Goal: Task Accomplishment & Management: Use online tool/utility

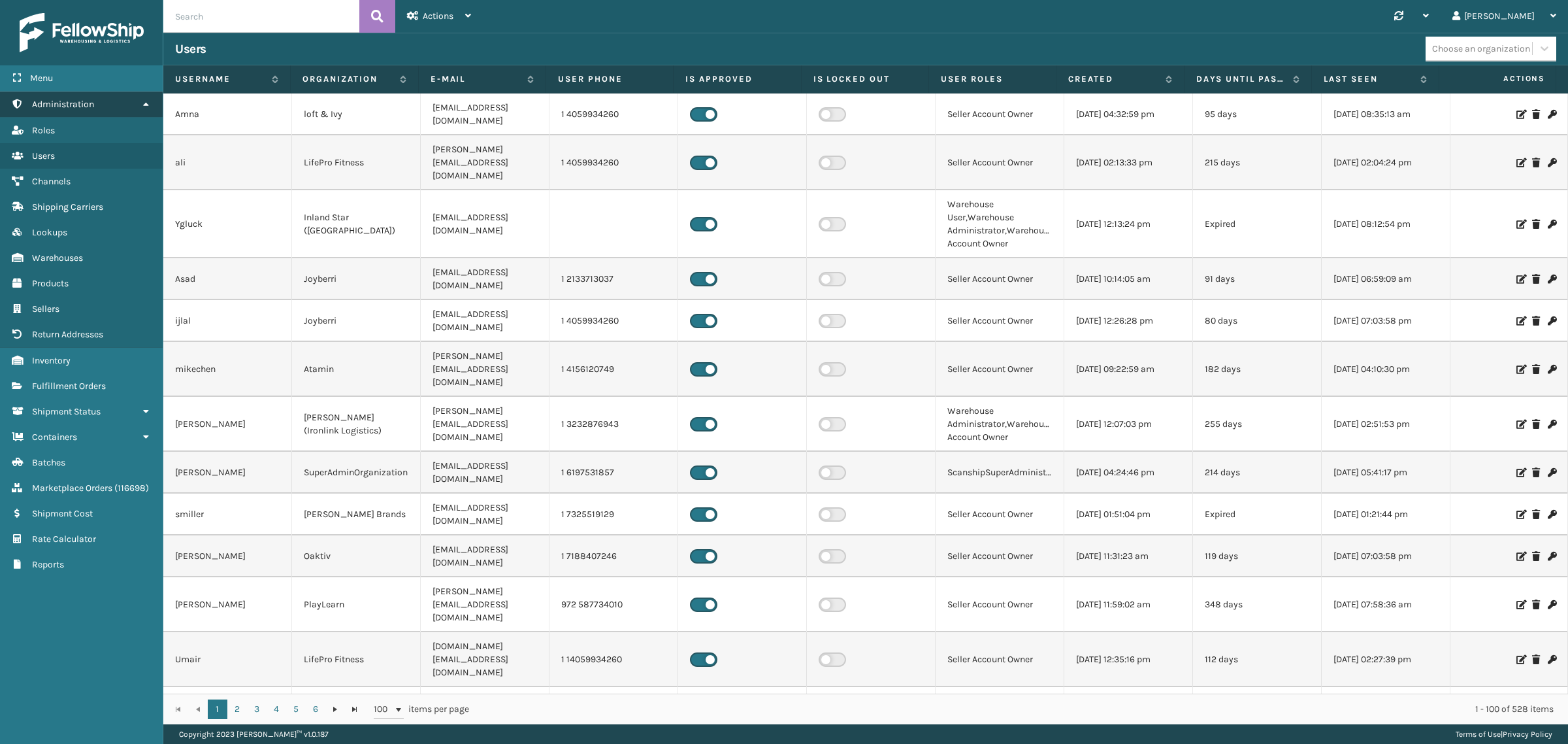
click at [148, 101] on icon at bounding box center [145, 104] width 10 height 9
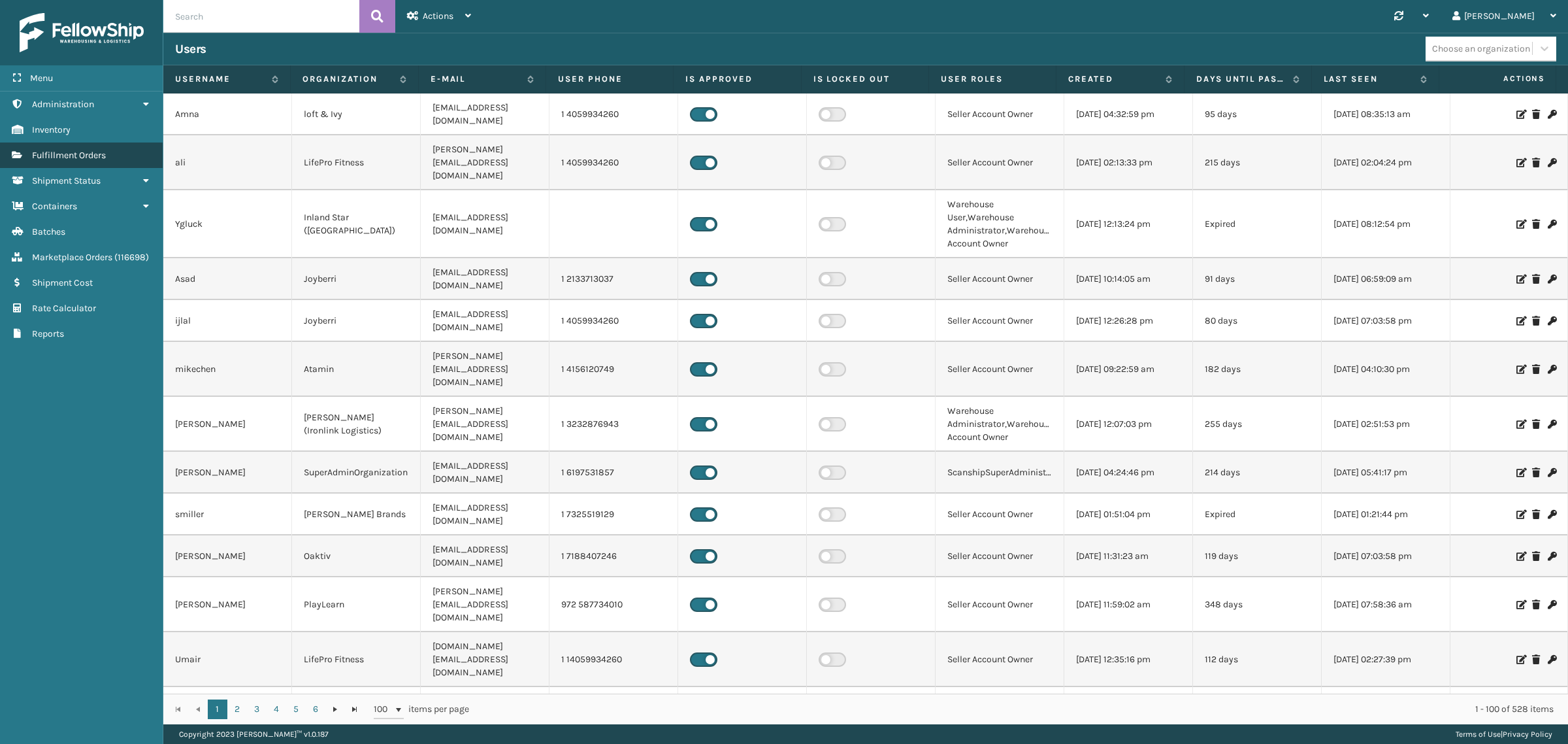
click at [128, 152] on link "Fulfillment Orders" at bounding box center [81, 155] width 163 height 26
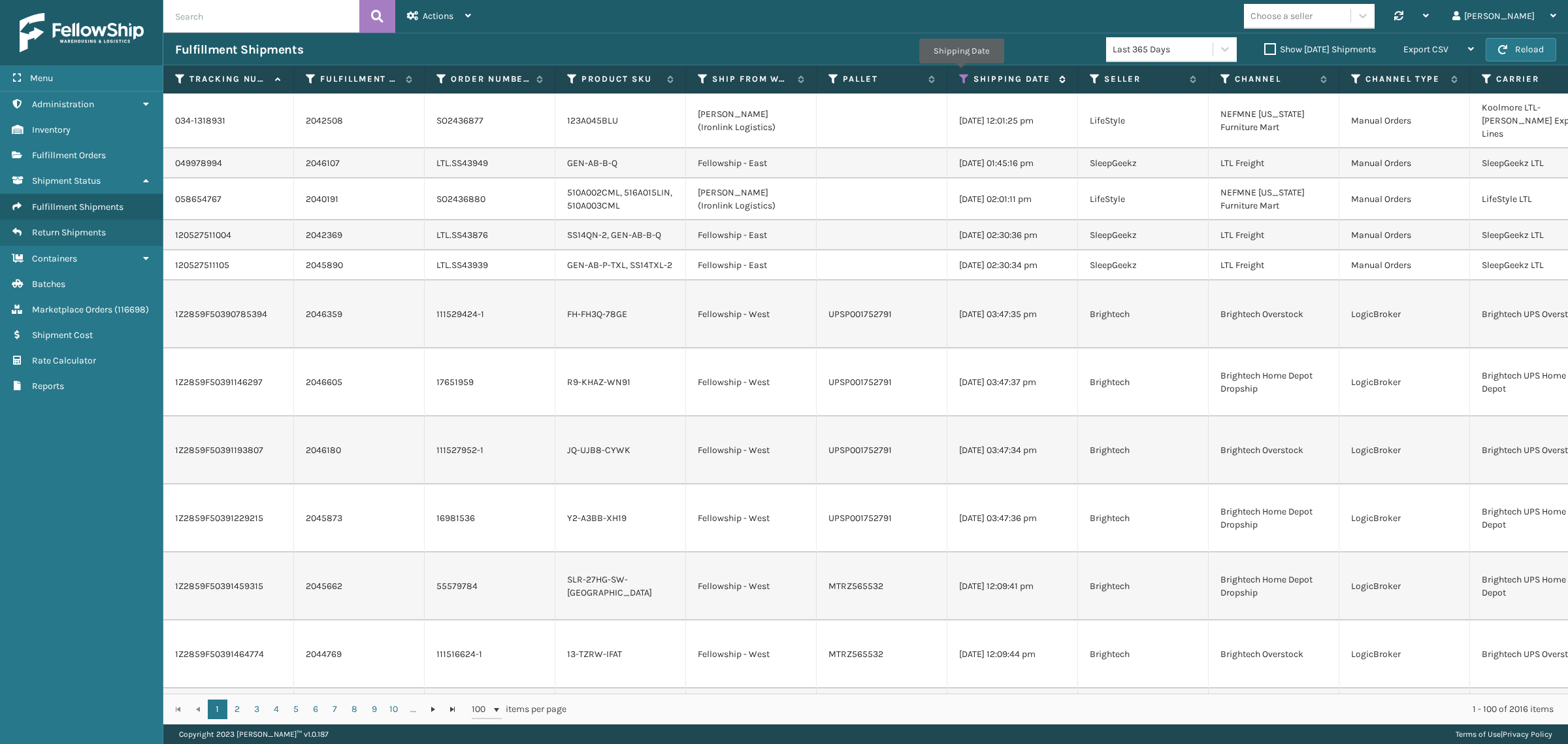
click at [961, 73] on icon at bounding box center [964, 79] width 10 height 12
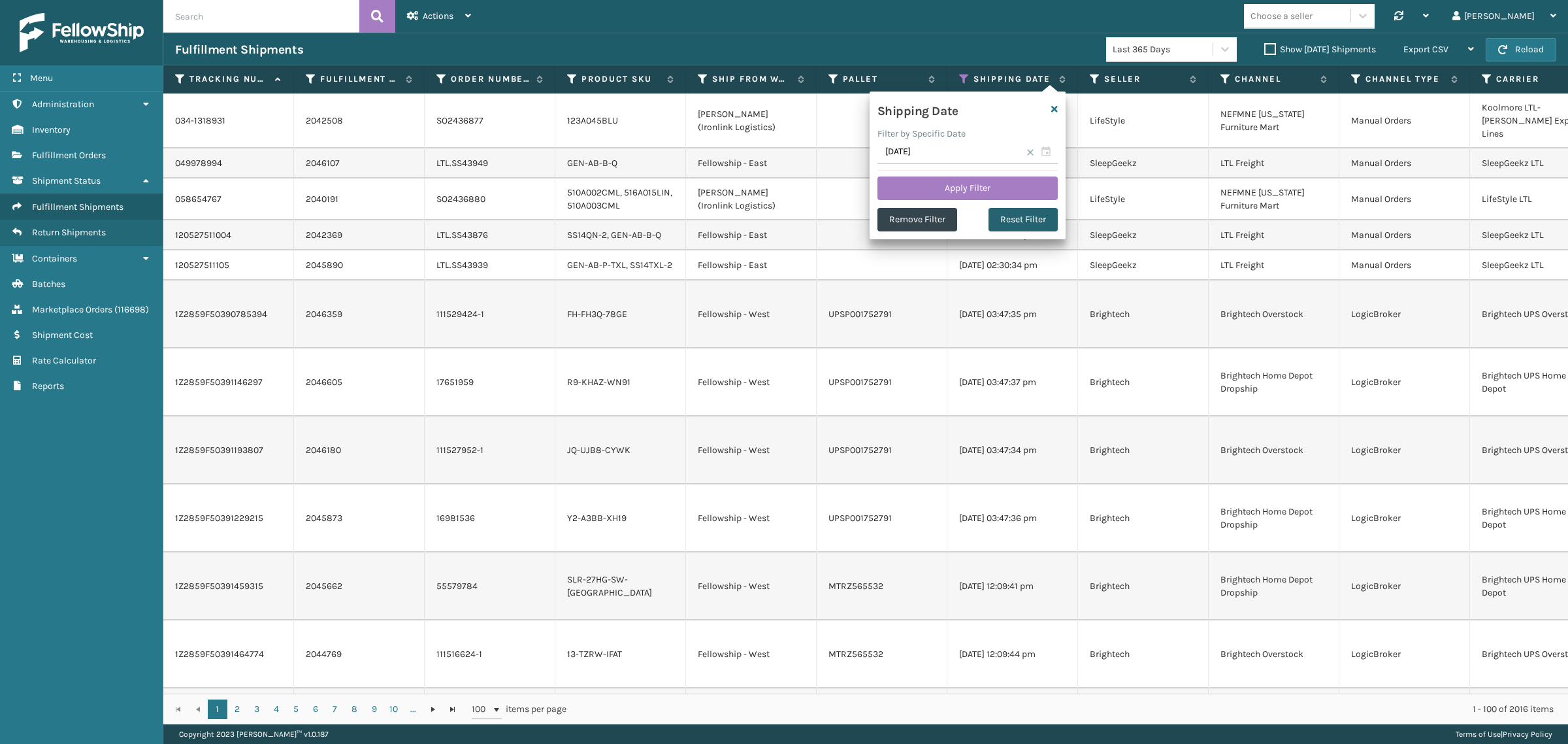
click at [1027, 220] on button "Reset Filter" at bounding box center [1023, 219] width 69 height 23
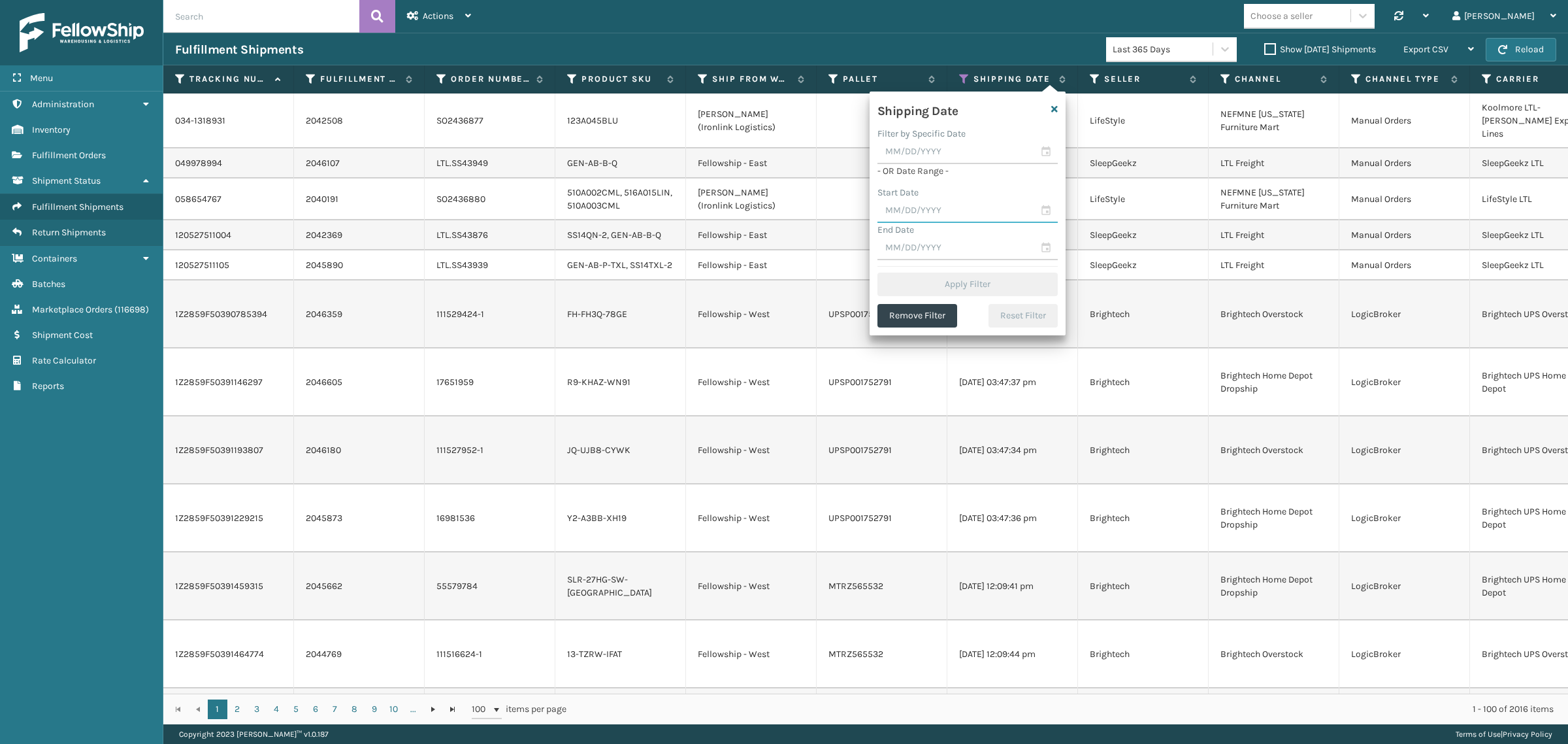
click at [957, 207] on input "text" at bounding box center [967, 210] width 180 height 23
click at [1004, 346] on div "22" at bounding box center [1005, 351] width 19 height 19
type input "08/22/2025"
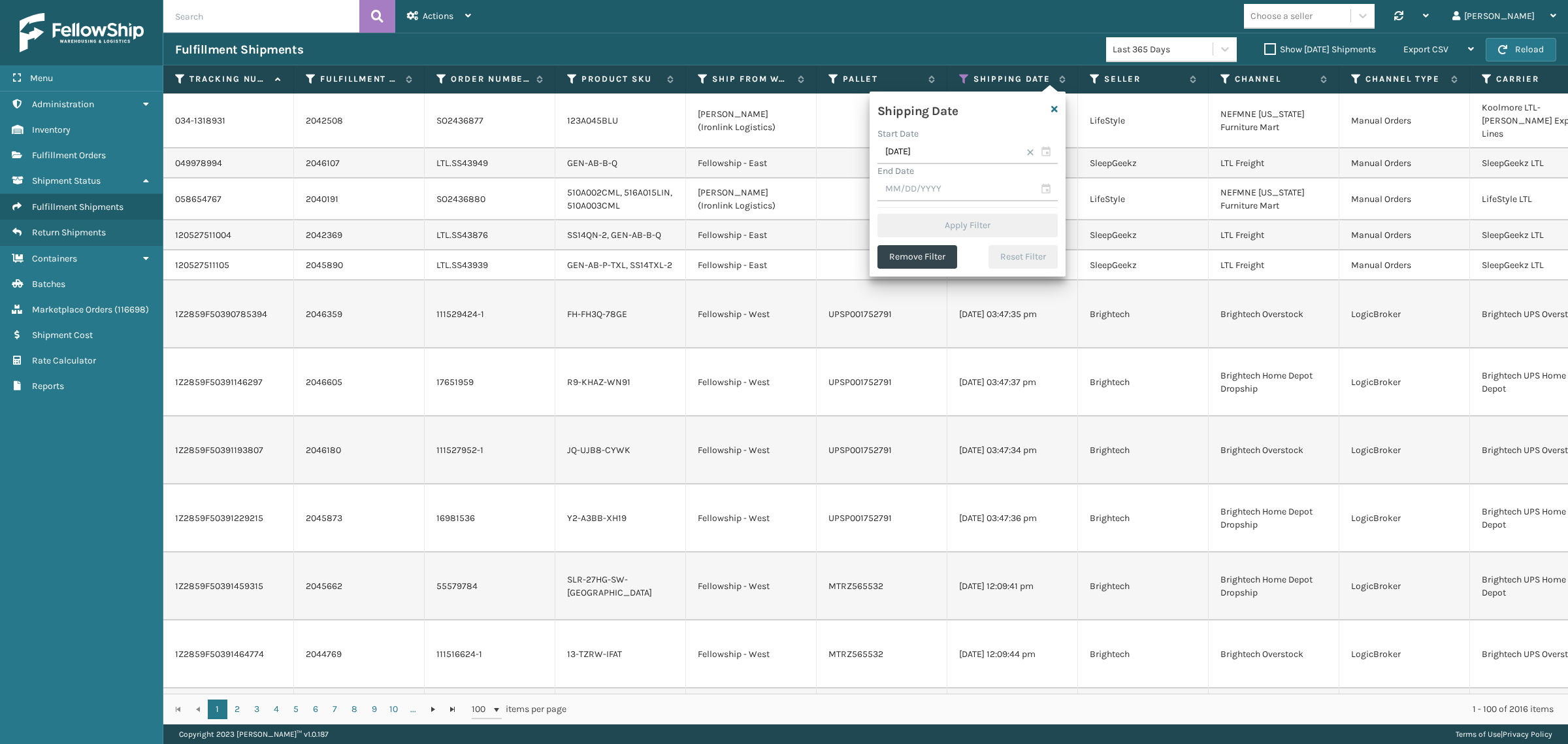
click at [1029, 149] on span at bounding box center [1031, 152] width 7 height 7
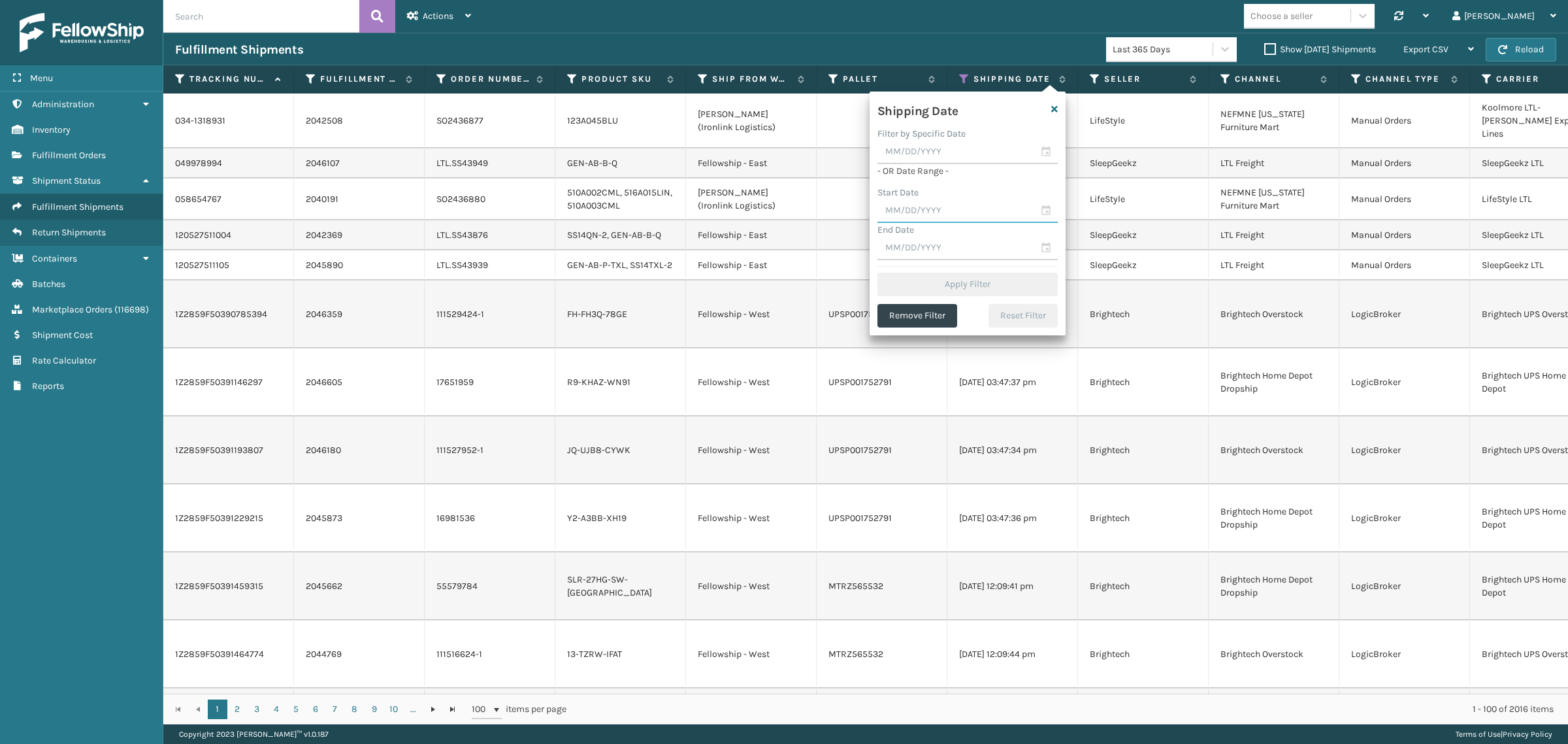
click at [978, 211] on input "text" at bounding box center [967, 210] width 180 height 23
click at [1006, 348] on div "22" at bounding box center [1005, 351] width 19 height 19
type input "08/22/2025"
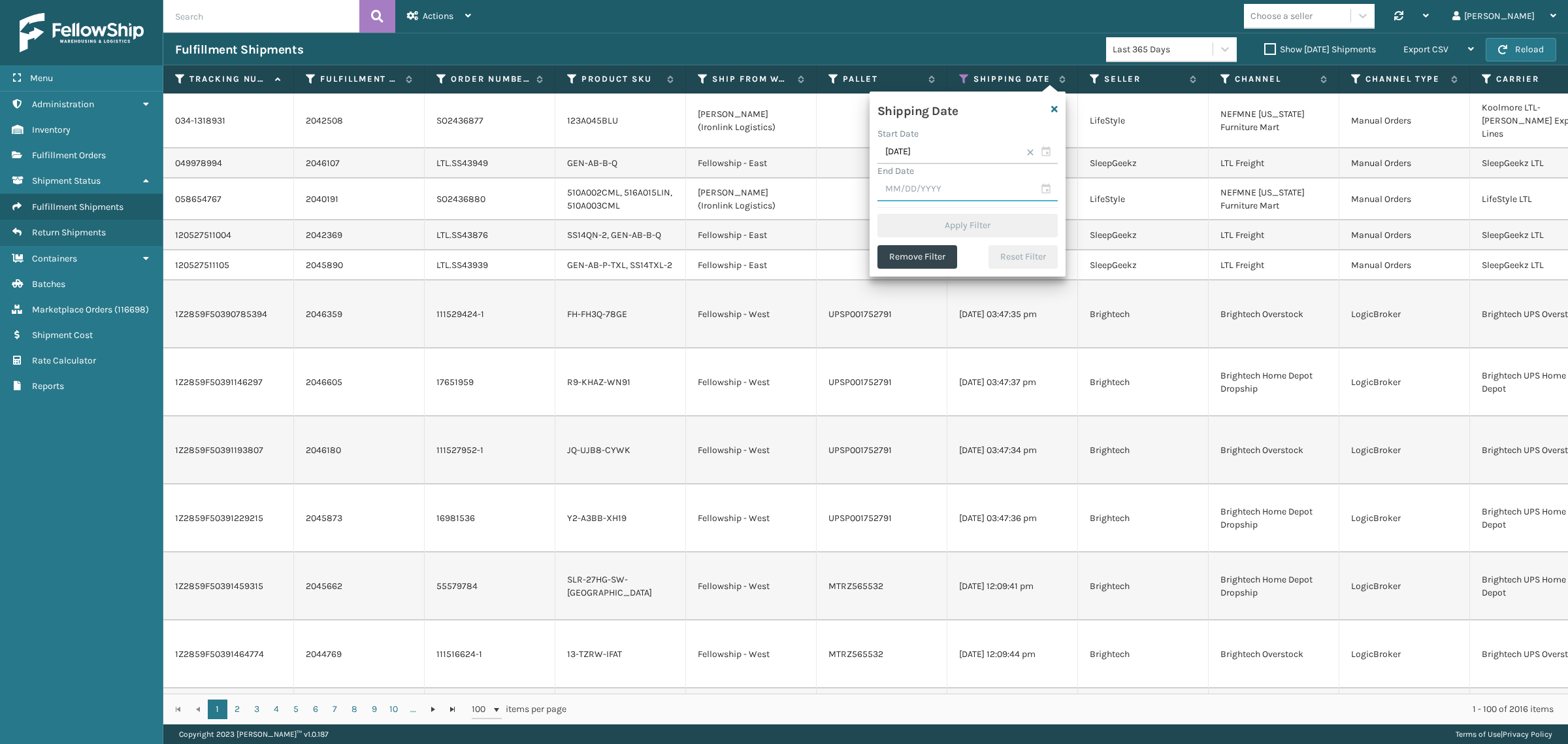
click at [981, 197] on input "text" at bounding box center [967, 189] width 180 height 23
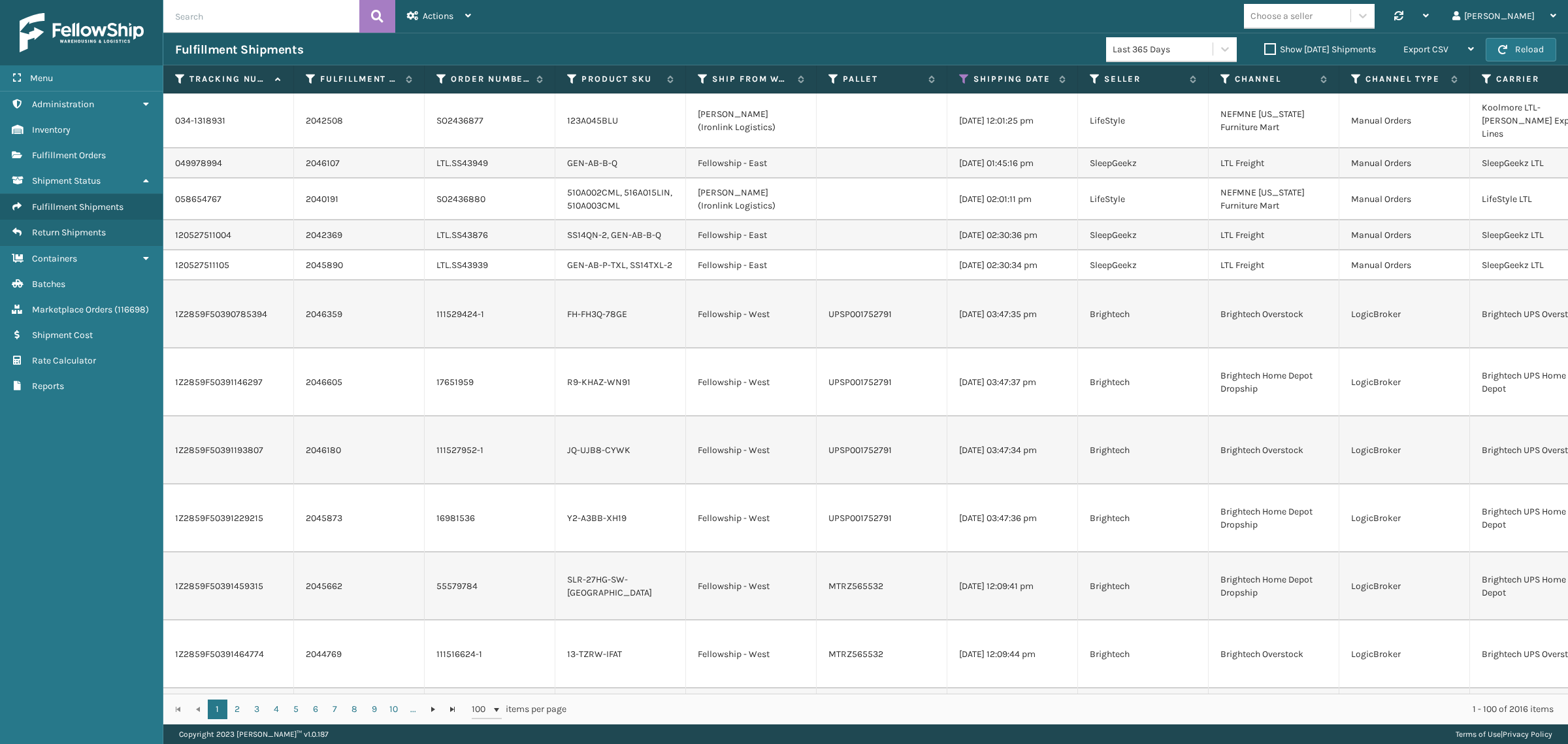
click at [1006, 30] on div "Choose a seller Synchronise all channels Gil Log Out" at bounding box center [1025, 16] width 1085 height 32
click at [968, 79] on icon at bounding box center [964, 79] width 10 height 12
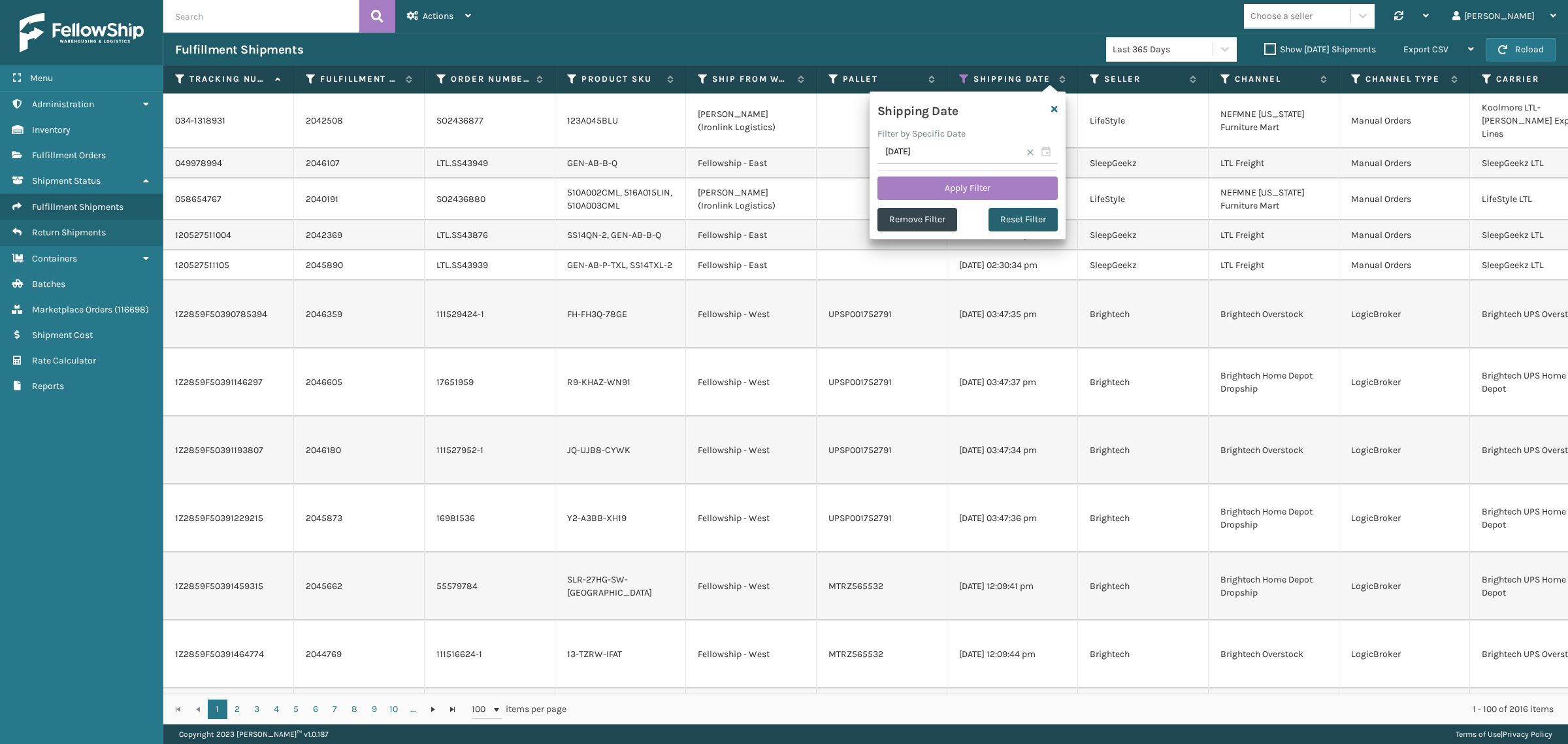
click at [1018, 217] on button "Reset Filter" at bounding box center [1023, 219] width 69 height 23
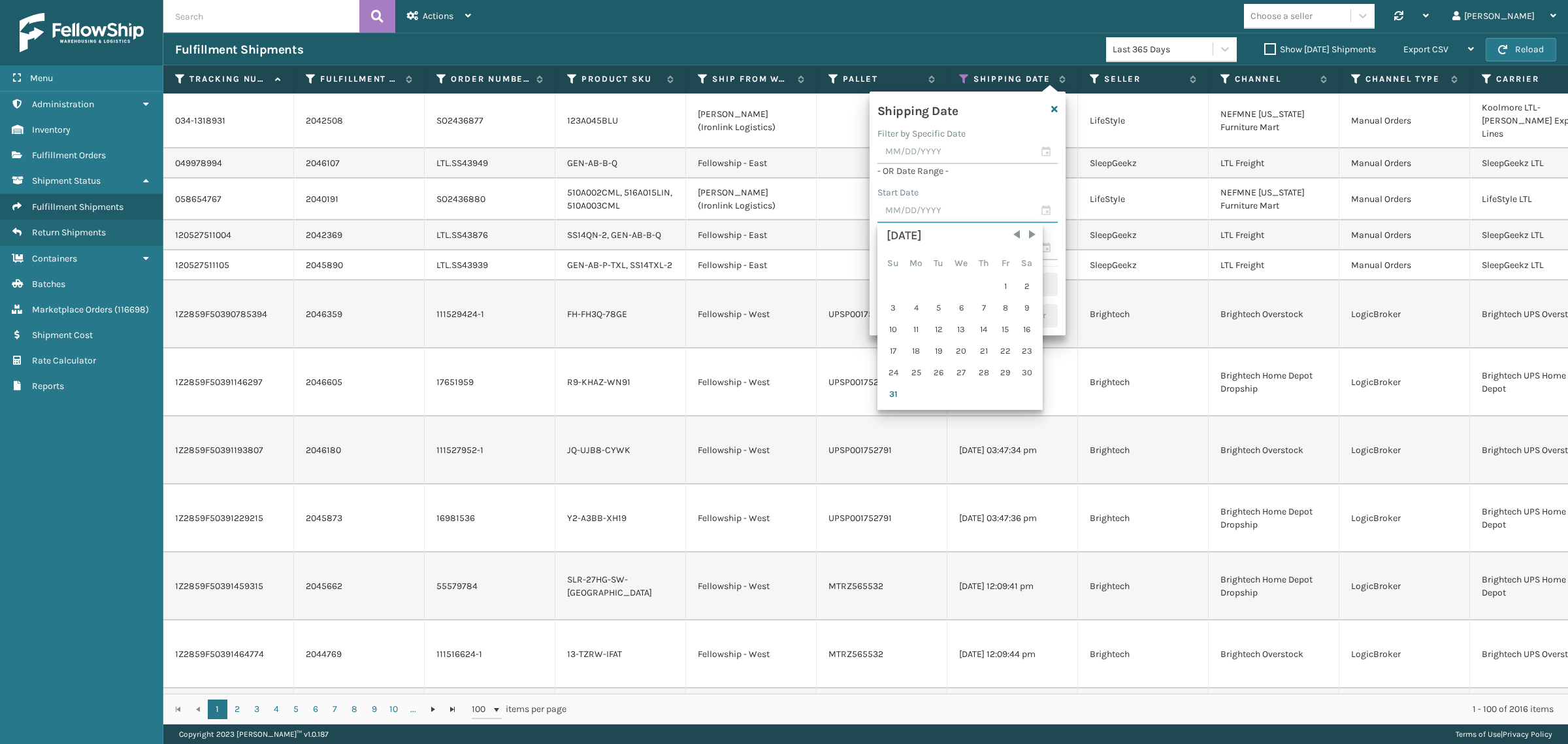
click at [984, 210] on input "text" at bounding box center [967, 210] width 180 height 23
click at [1028, 24] on div "Choose a seller Synchronise all channels Gil Log Out" at bounding box center [1025, 16] width 1085 height 32
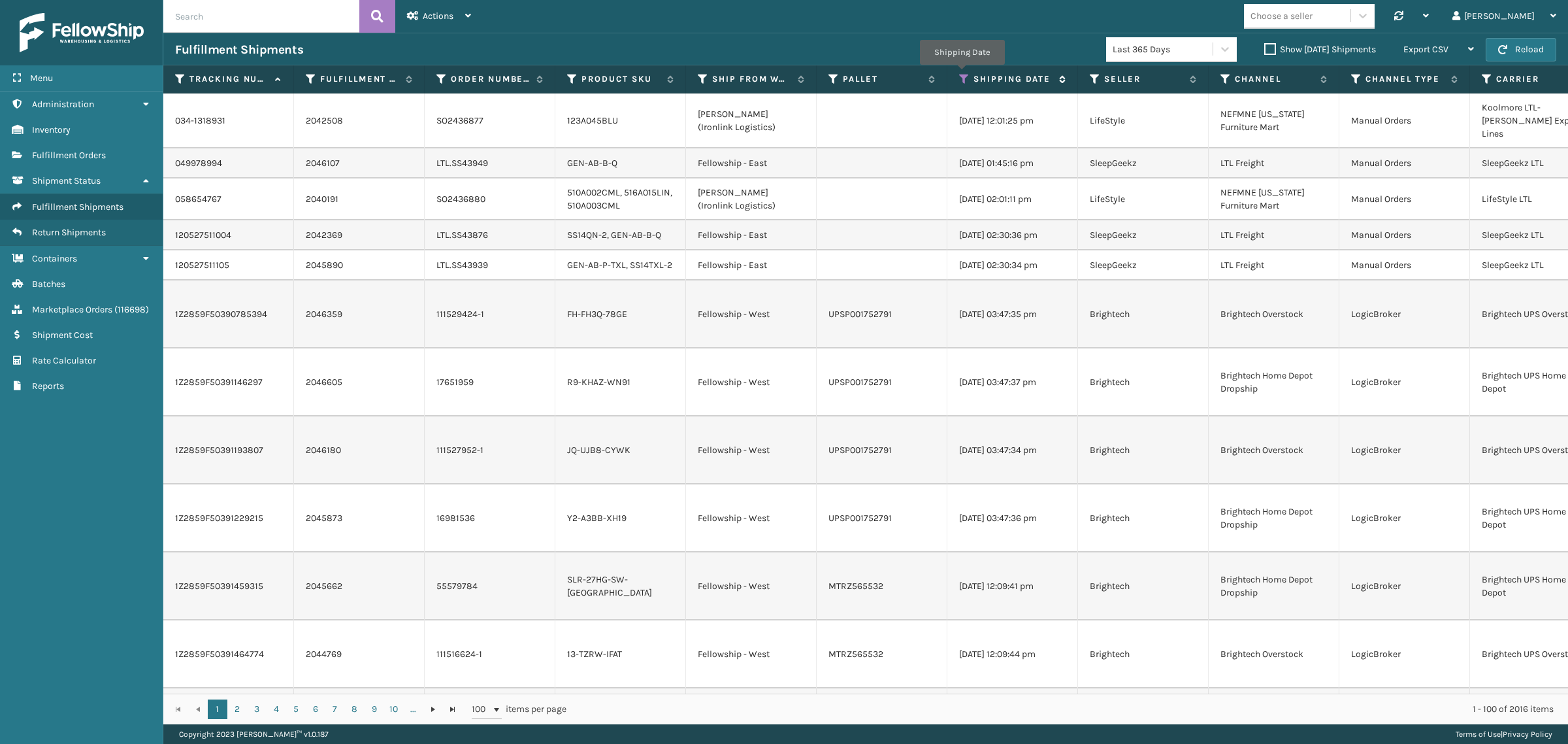
click at [962, 74] on icon at bounding box center [964, 79] width 10 height 12
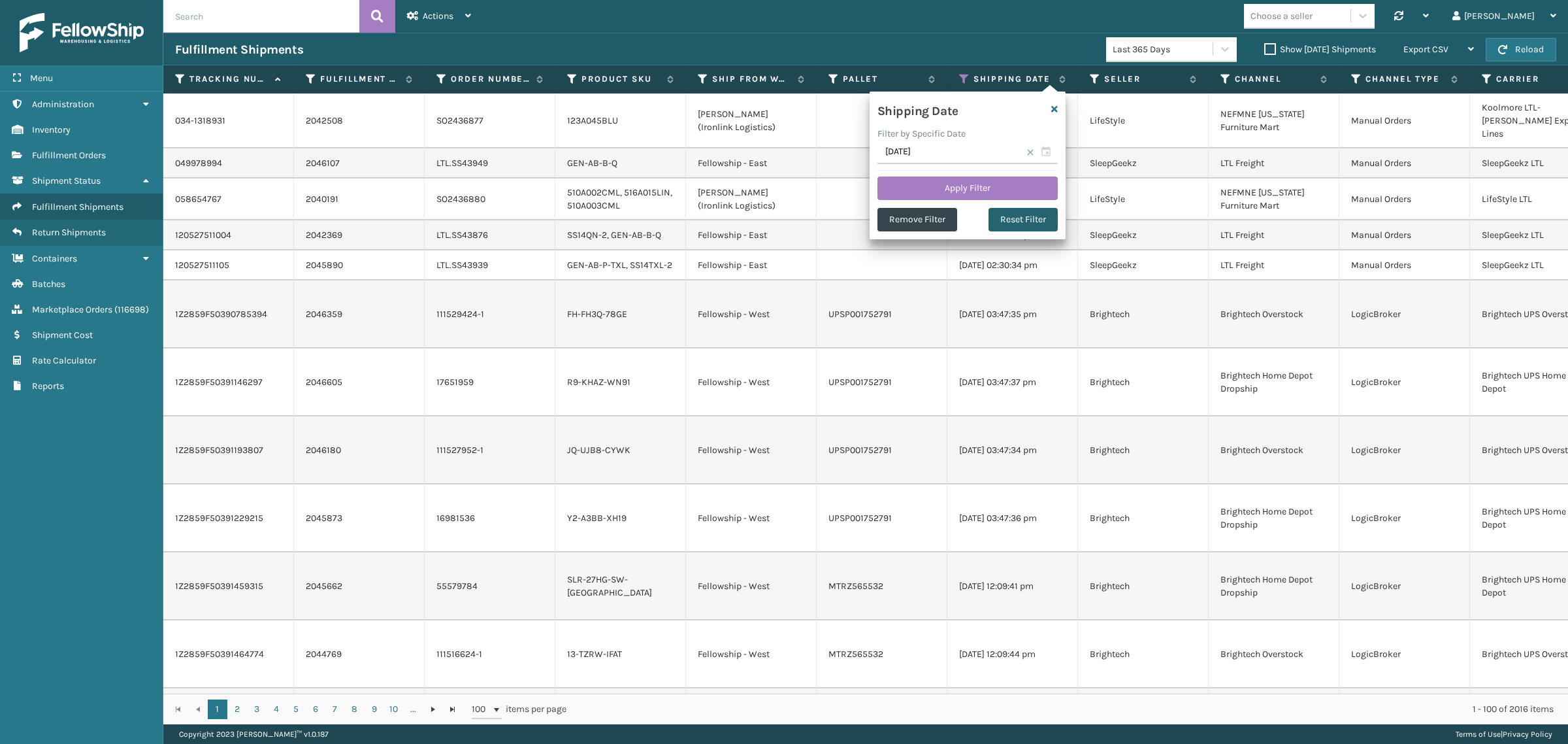
click at [1016, 220] on button "Reset Filter" at bounding box center [1023, 219] width 69 height 23
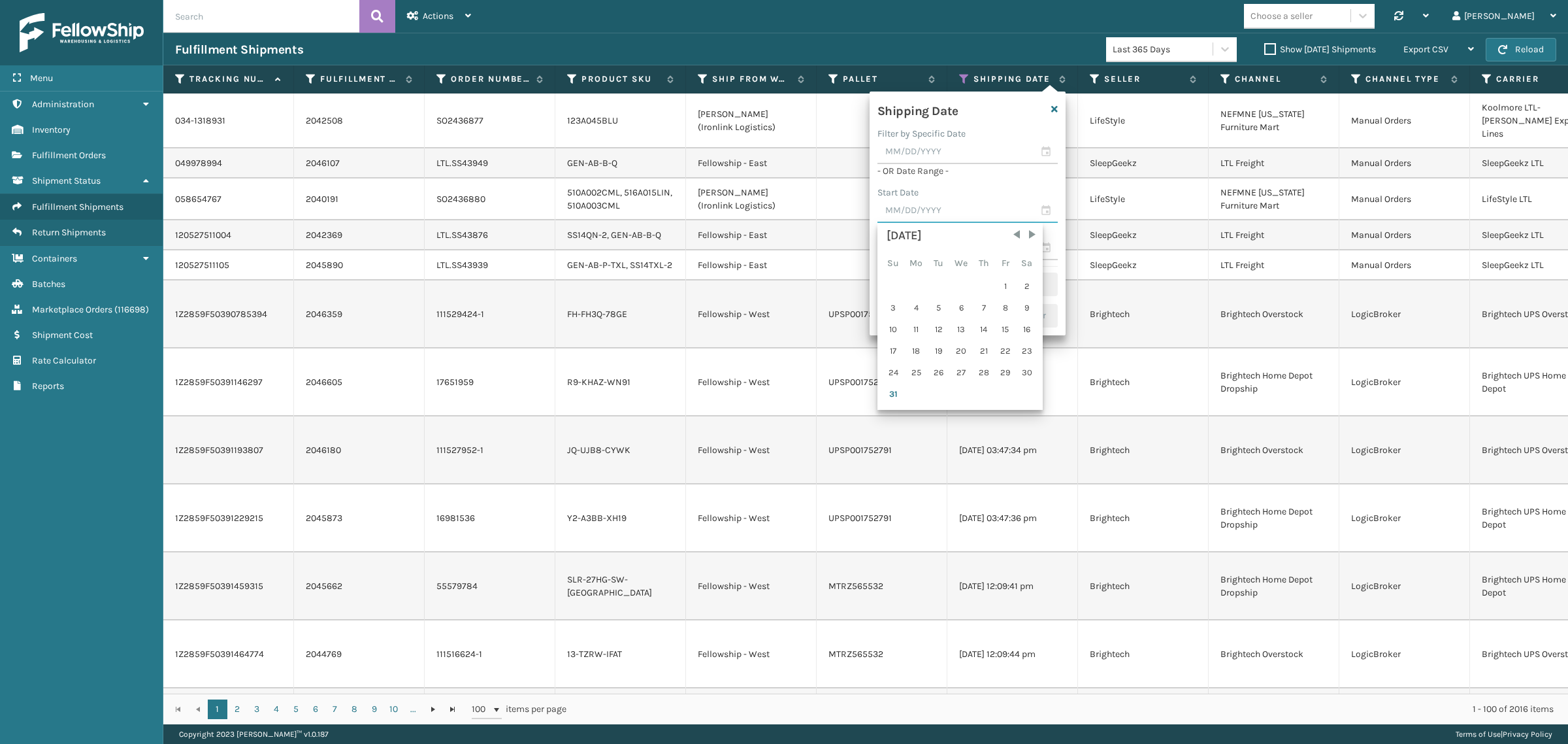
click at [987, 213] on input "text" at bounding box center [967, 210] width 180 height 23
click at [1023, 343] on div "23" at bounding box center [1027, 351] width 19 height 19
type input "08/23/2025"
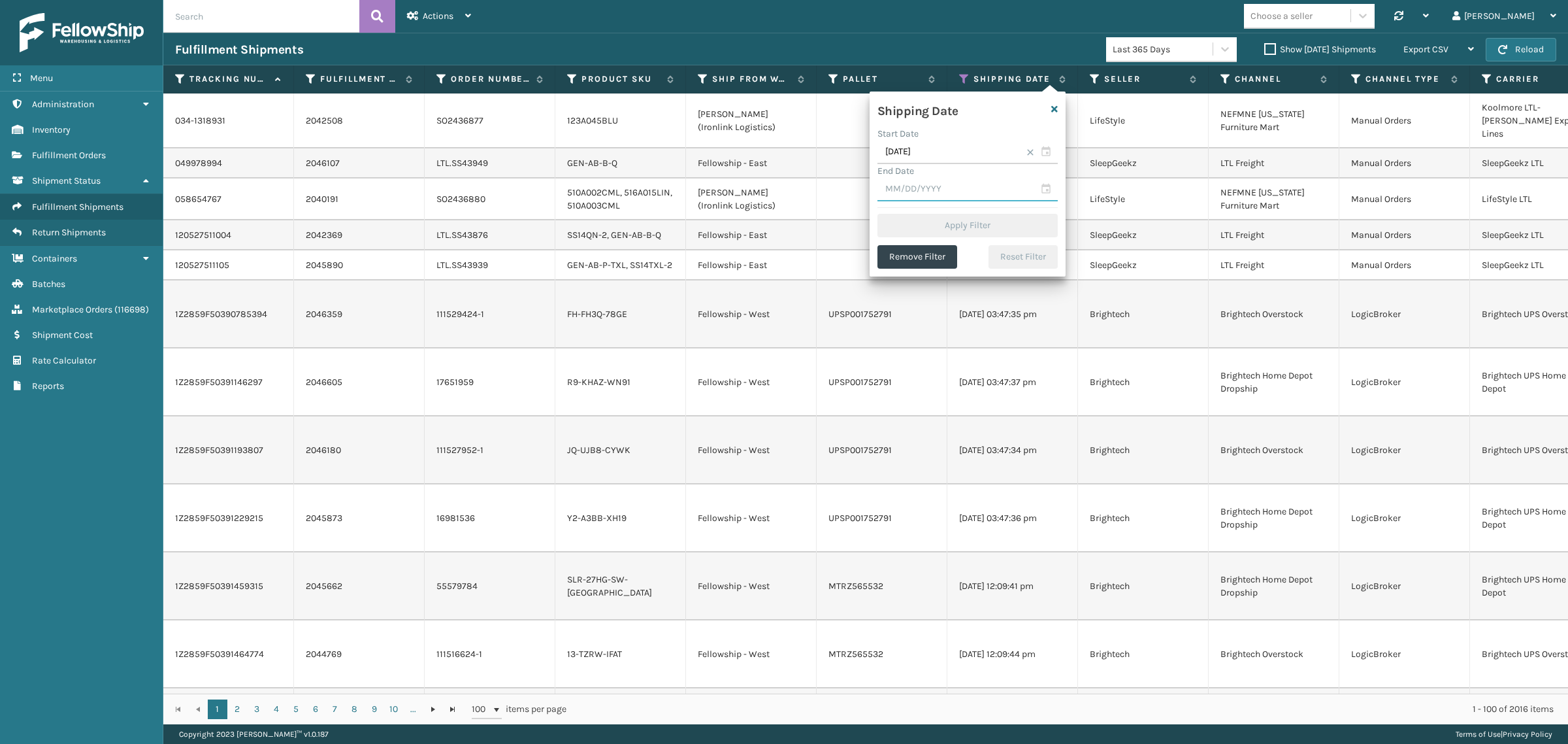
click at [966, 194] on input "text" at bounding box center [967, 189] width 180 height 23
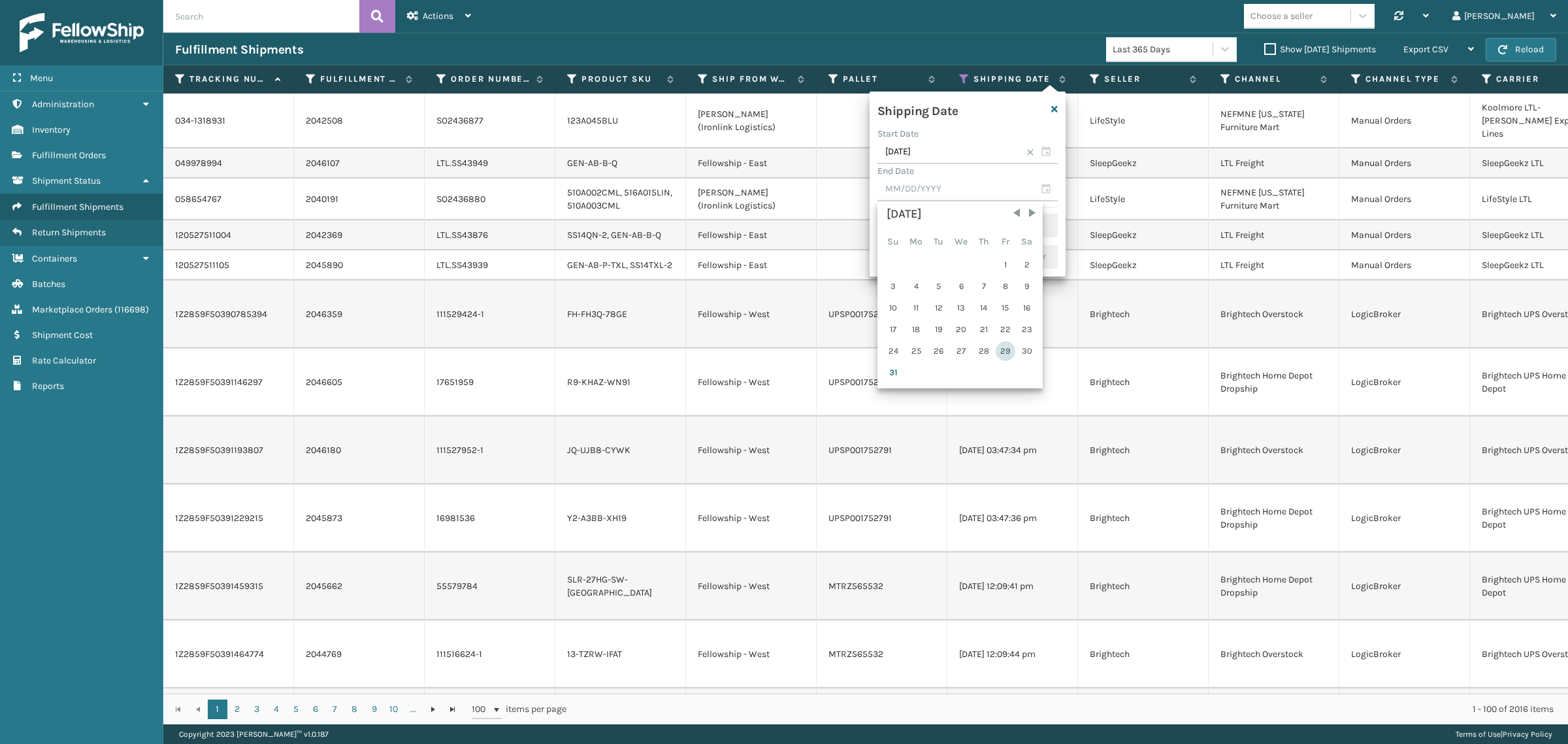
click at [1004, 348] on div "29" at bounding box center [1005, 351] width 19 height 19
type input "[DATE]"
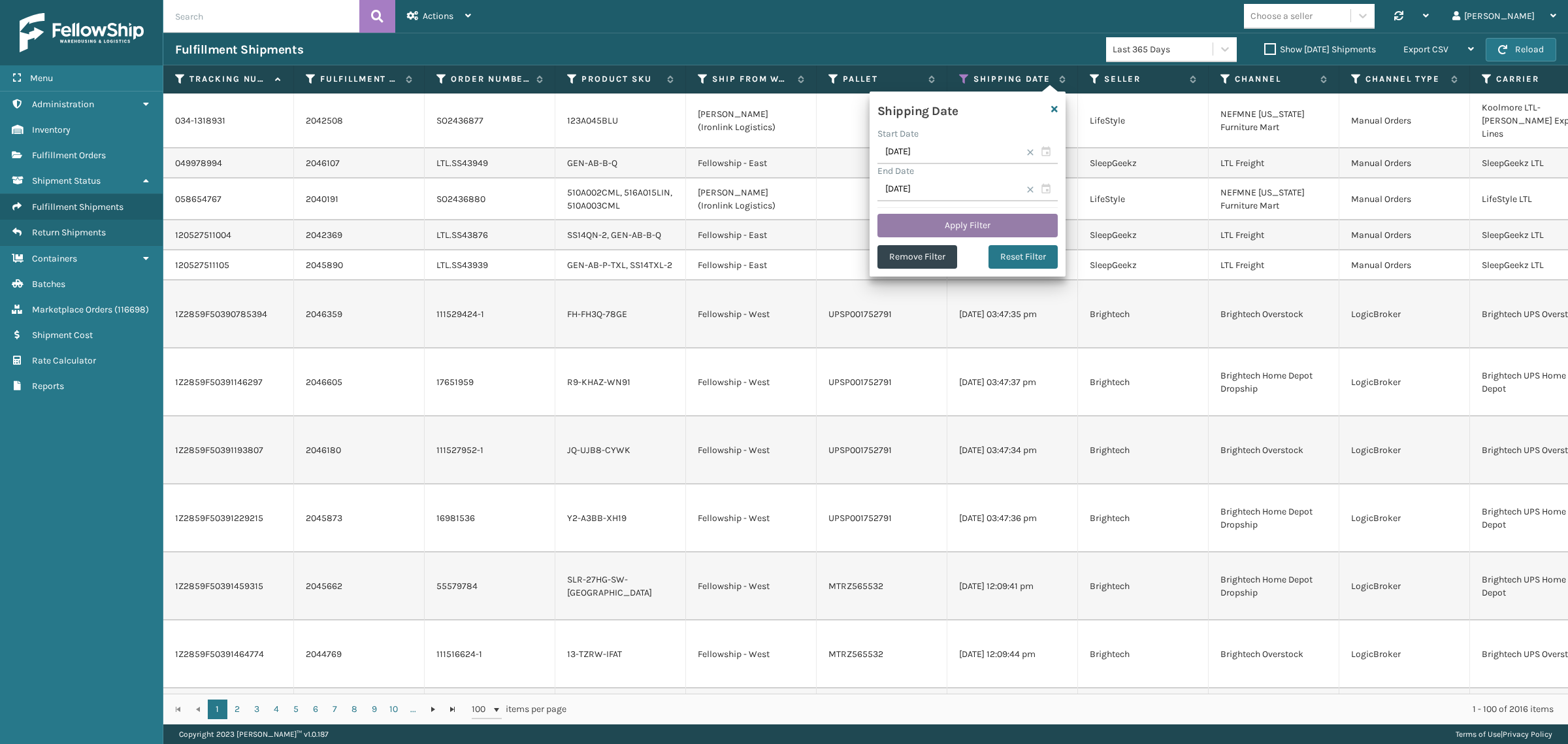
click at [973, 228] on button "Apply Filter" at bounding box center [967, 225] width 180 height 23
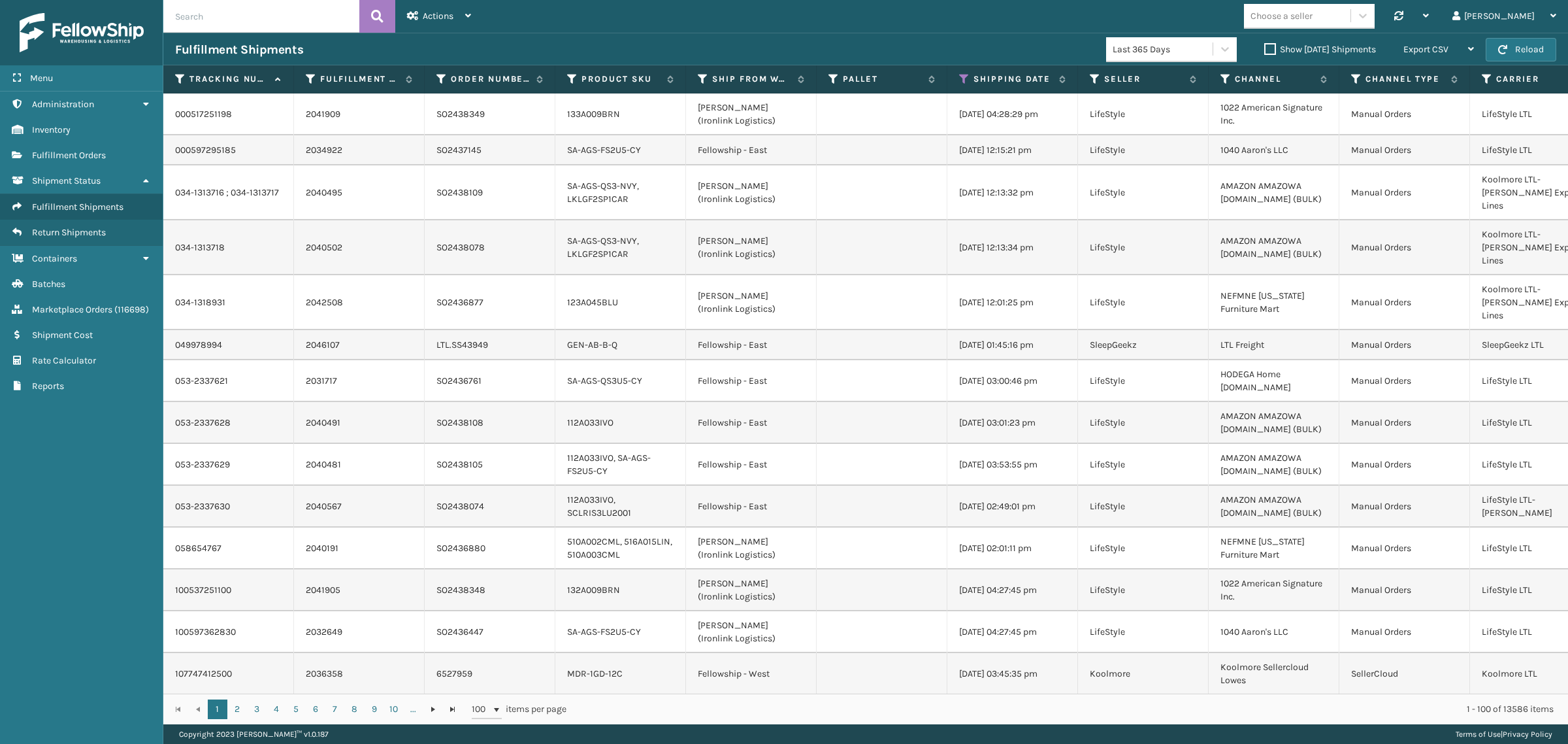
click at [1265, 48] on label "Show Yesterday Shipments" at bounding box center [1320, 49] width 112 height 11
click at [1265, 48] on input "Show Yesterday Shipments" at bounding box center [1265, 45] width 1 height 8
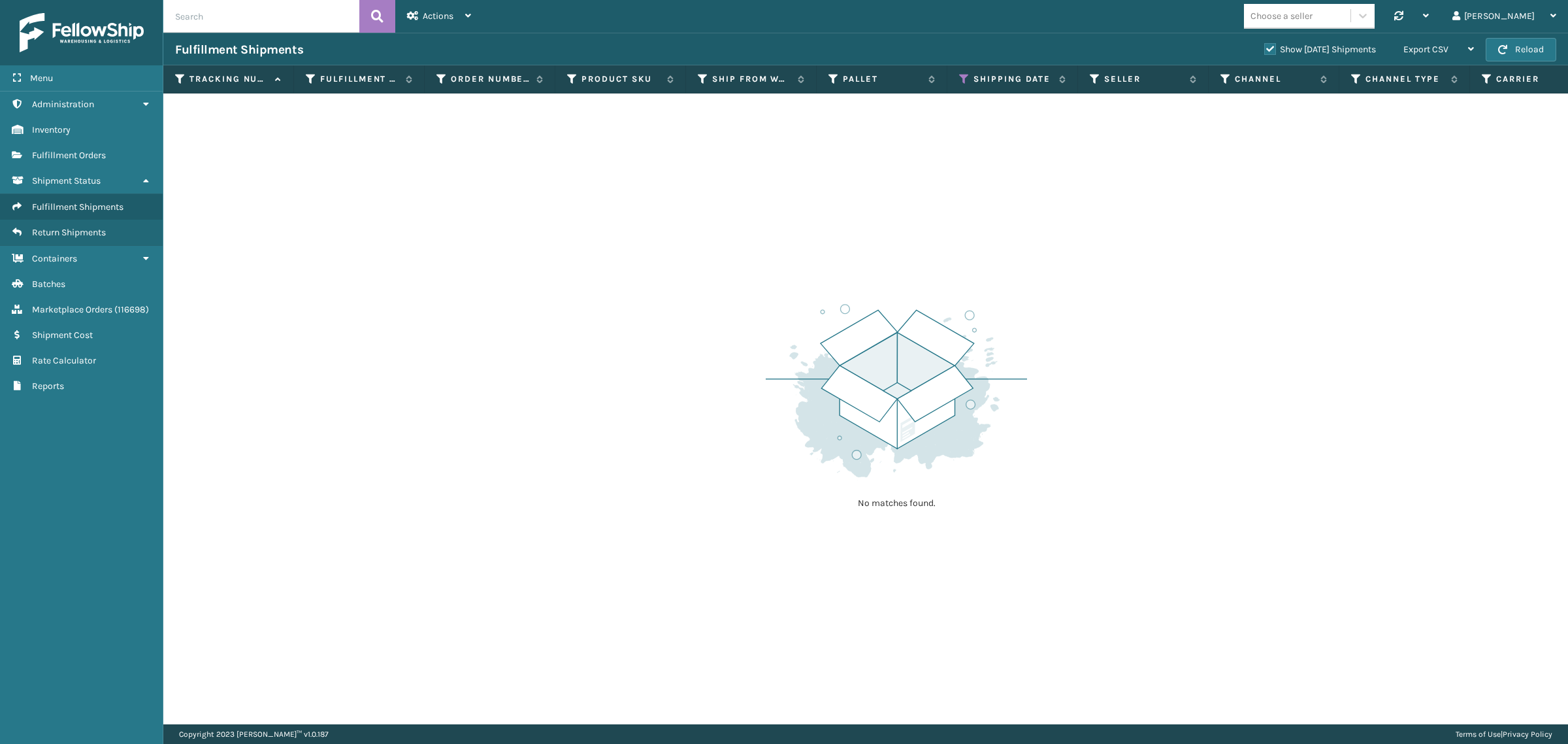
click at [1265, 49] on label "Show Yesterday Shipments" at bounding box center [1320, 49] width 112 height 11
click at [1265, 49] on input "Show Yesterday Shipments" at bounding box center [1265, 45] width 1 height 8
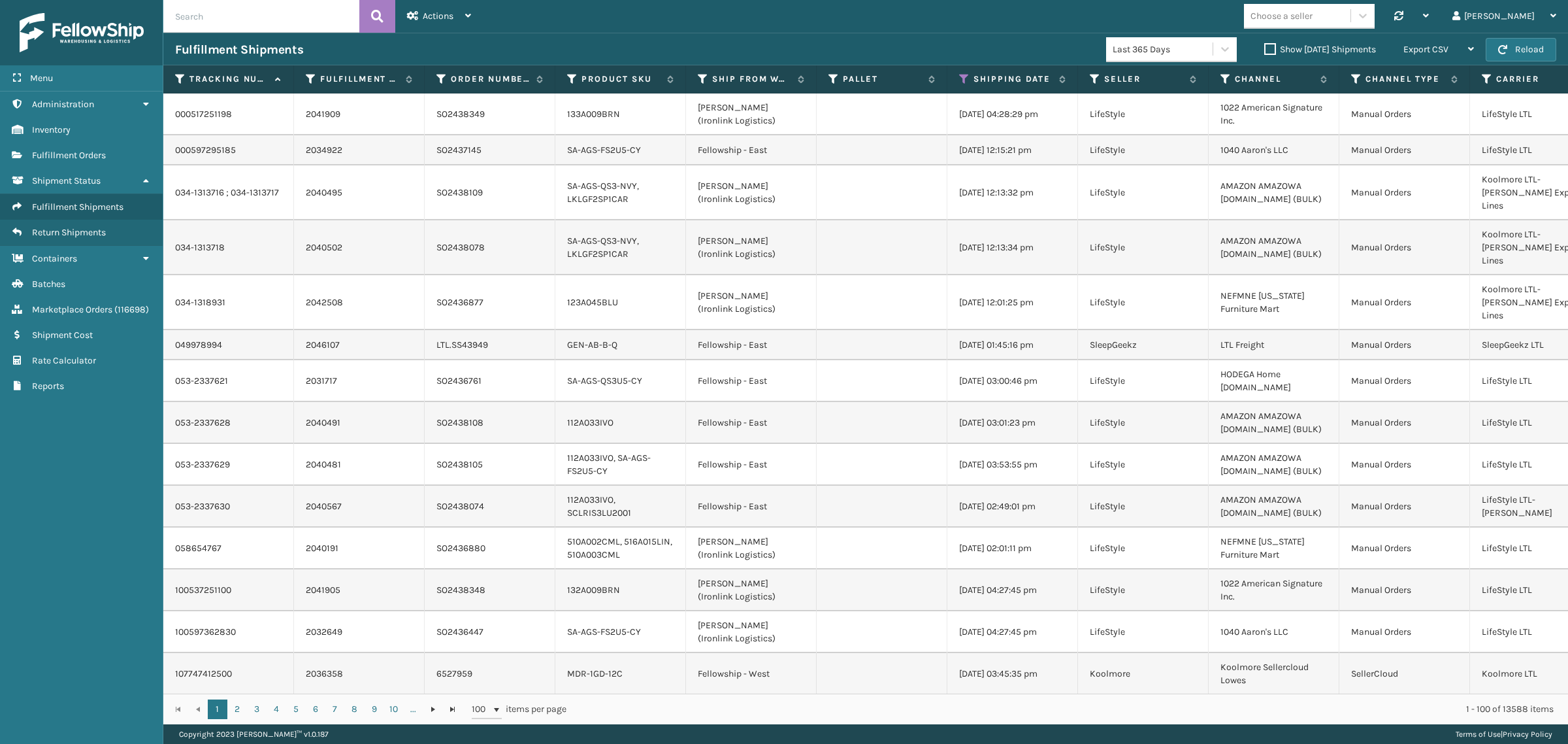
drag, startPoint x: 710, startPoint y: 19, endPoint x: 673, endPoint y: 6, distance: 39.2
click at [710, 19] on div "Choose a seller Synchronise all channels Gil Log Out" at bounding box center [1025, 16] width 1085 height 32
click at [1265, 51] on label "Show Yesterday Shipments" at bounding box center [1320, 49] width 112 height 11
click at [1265, 50] on input "Show Yesterday Shipments" at bounding box center [1265, 45] width 1 height 8
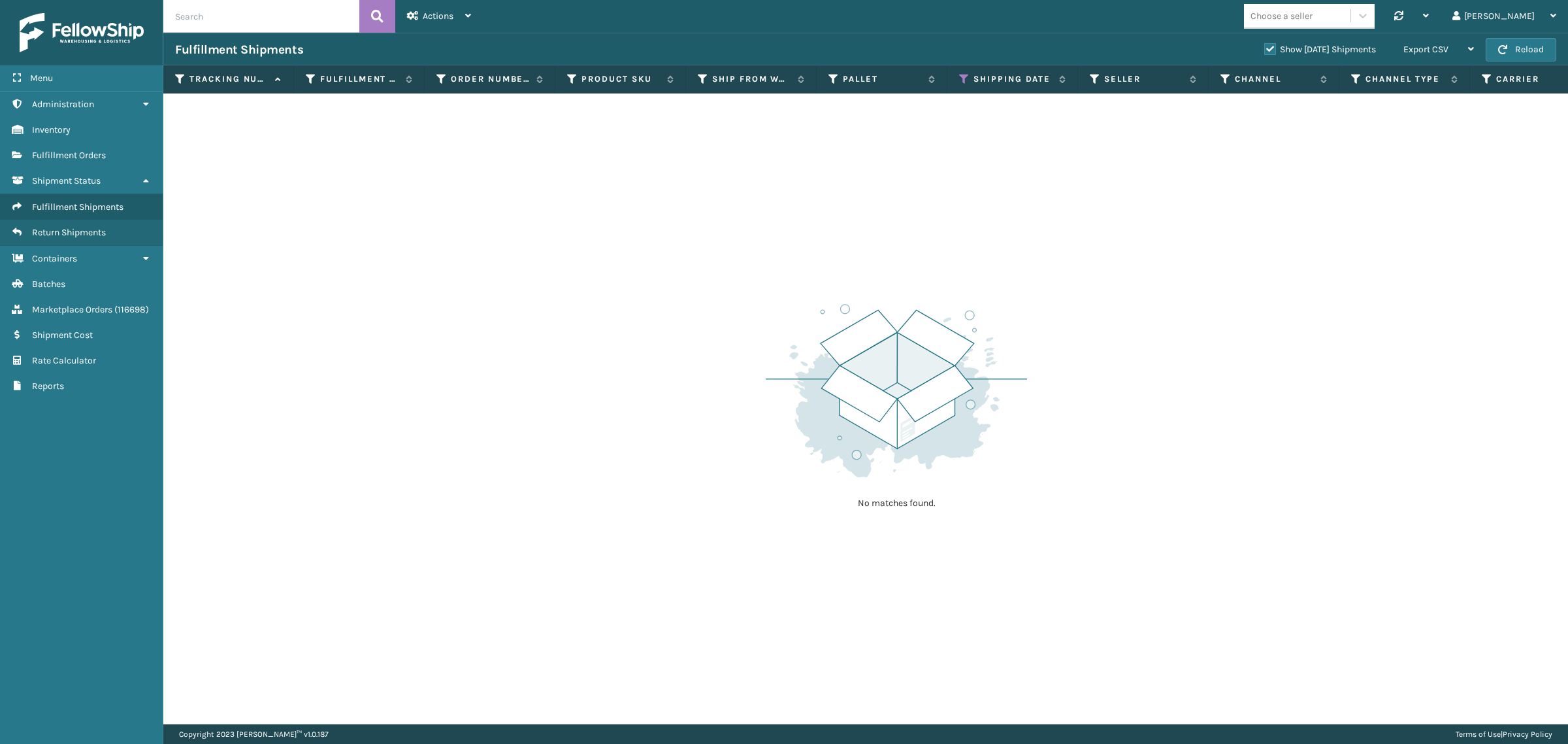
click at [1265, 44] on label "Show Yesterday Shipments" at bounding box center [1320, 49] width 112 height 11
click at [1265, 44] on input "Show Yesterday Shipments" at bounding box center [1265, 45] width 1 height 8
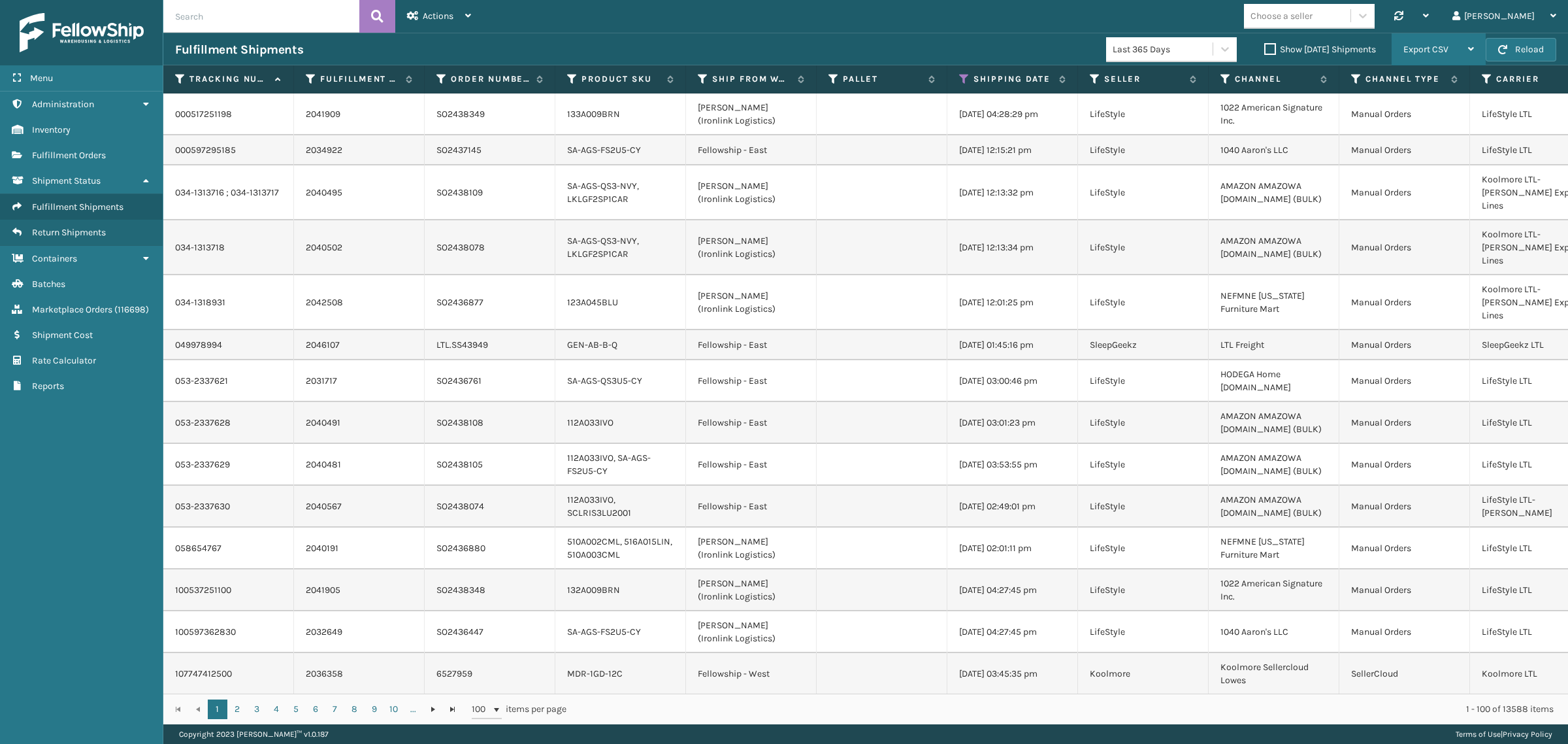
click at [1453, 44] on div "Export CSV" at bounding box center [1438, 49] width 70 height 32
click at [1451, 117] on li "Export All Pages" at bounding box center [1397, 119] width 175 height 35
click at [1222, 13] on div "Choose a seller Synchronise all channels Gil Log Out" at bounding box center [1025, 16] width 1085 height 32
click at [964, 81] on icon at bounding box center [964, 79] width 10 height 12
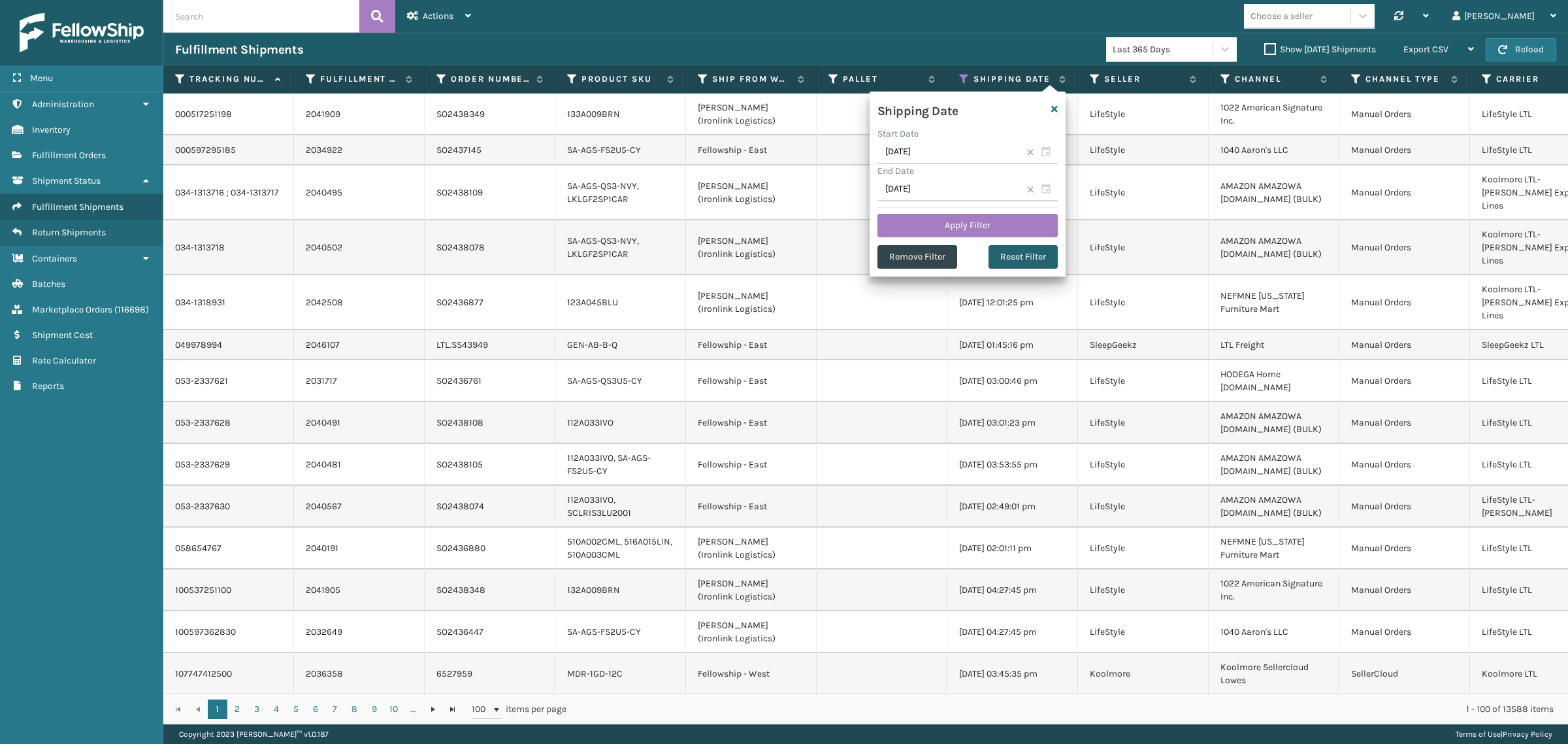
click at [1024, 254] on button "Reset Filter" at bounding box center [1023, 256] width 69 height 23
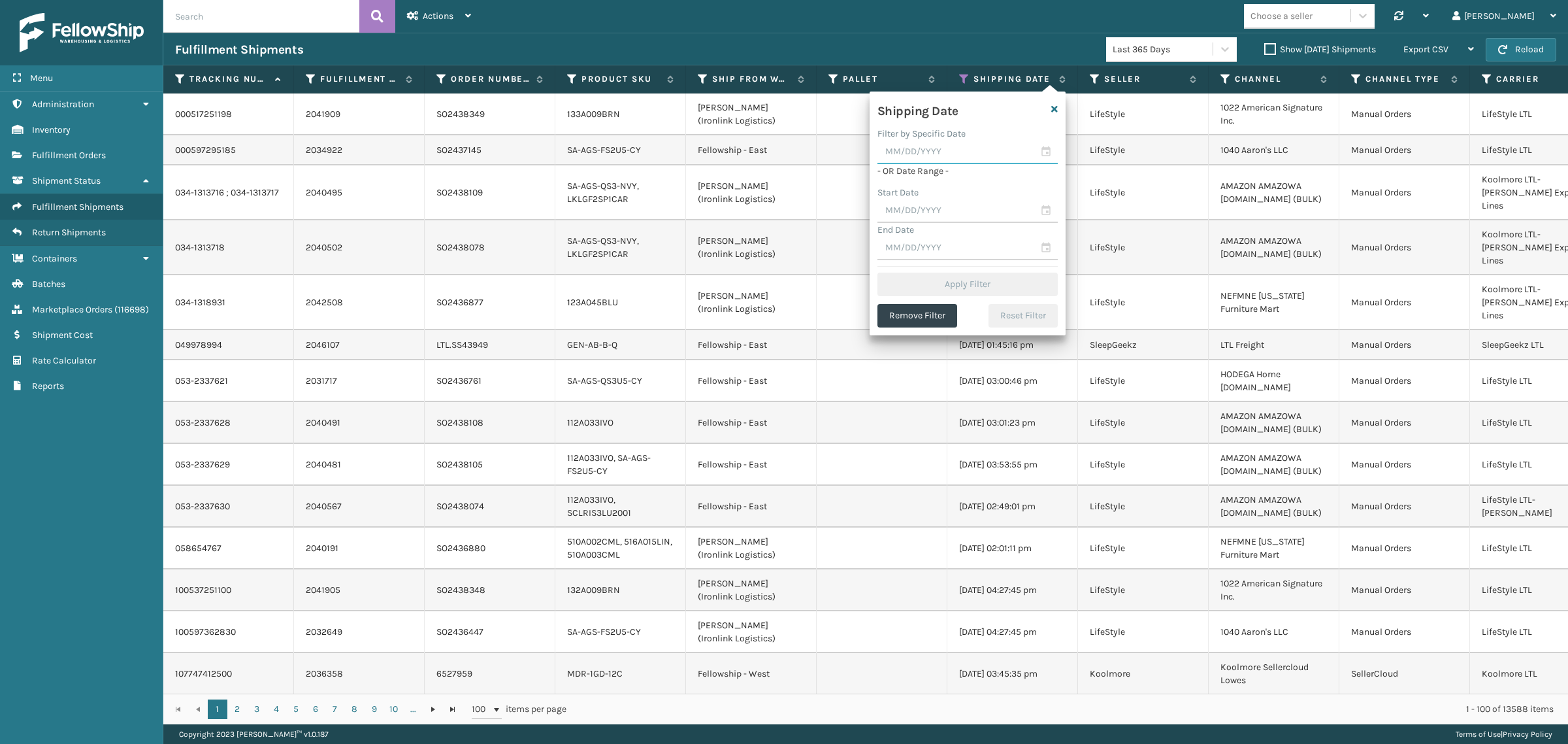
click at [949, 147] on input "text" at bounding box center [967, 152] width 180 height 23
click at [1000, 307] on div "29" at bounding box center [1005, 313] width 19 height 19
type input "[DATE]"
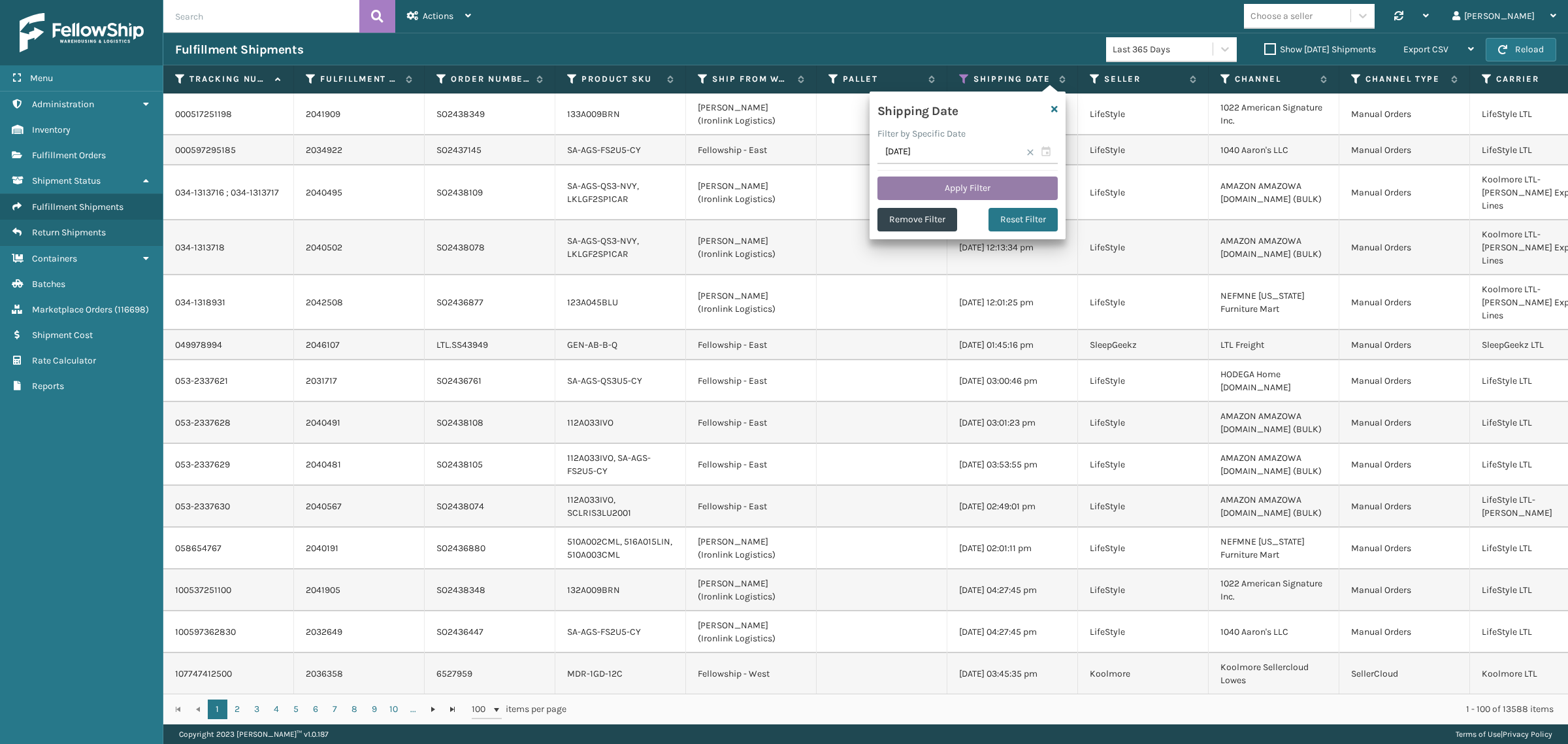
click at [965, 181] on button "Apply Filter" at bounding box center [967, 188] width 180 height 23
